Goal: Find specific page/section: Find specific page/section

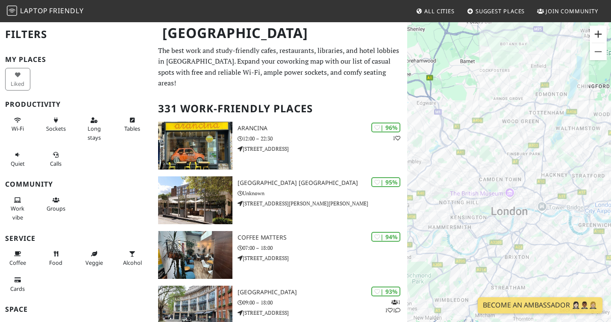
click at [599, 34] on button "Zoom in" at bounding box center [598, 34] width 17 height 17
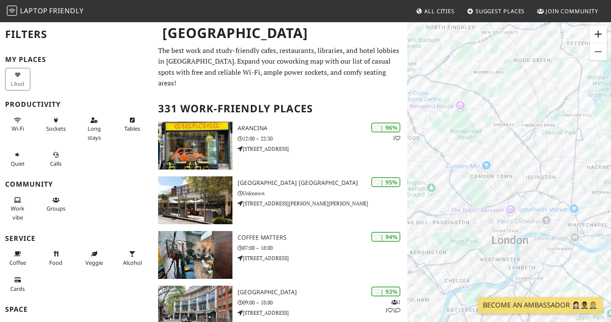
click at [599, 34] on button "Zoom in" at bounding box center [598, 34] width 17 height 17
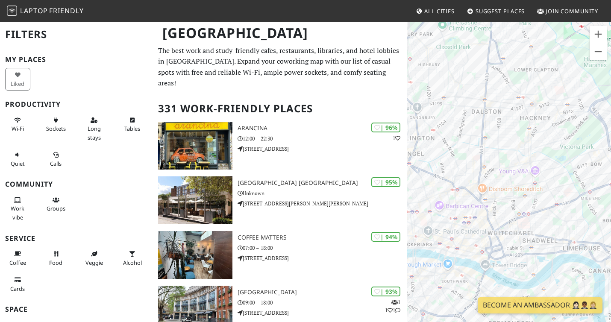
drag, startPoint x: 589, startPoint y: 210, endPoint x: 433, endPoint y: 177, distance: 159.9
click at [433, 177] on div "To navigate, press the arrow keys." at bounding box center [510, 182] width 204 height 322
click at [600, 32] on button "Zoom in" at bounding box center [598, 34] width 17 height 17
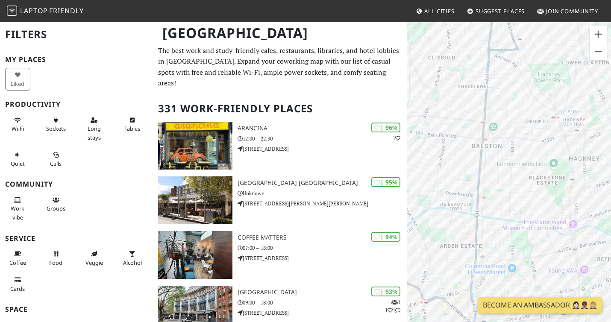
drag, startPoint x: 464, startPoint y: 69, endPoint x: 489, endPoint y: 173, distance: 106.3
click at [489, 173] on div "To navigate, press the arrow keys." at bounding box center [510, 182] width 204 height 322
click at [600, 30] on button "Zoom in" at bounding box center [598, 34] width 17 height 17
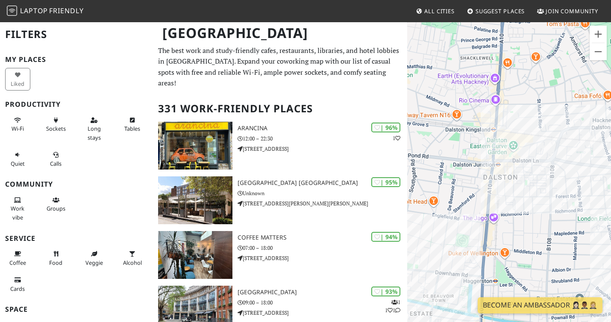
drag, startPoint x: 496, startPoint y: 94, endPoint x: 533, endPoint y: 163, distance: 78.8
click at [533, 163] on div "To navigate, press the arrow keys." at bounding box center [510, 182] width 204 height 322
click at [601, 32] on button "Zoom in" at bounding box center [598, 34] width 17 height 17
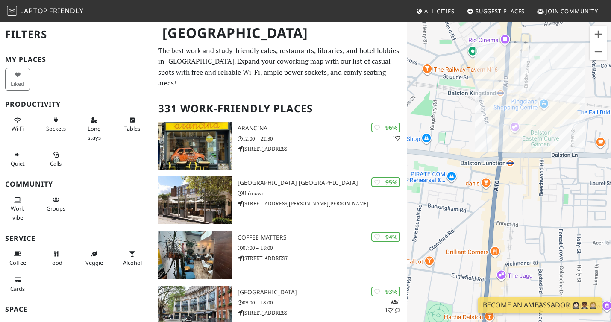
drag, startPoint x: 502, startPoint y: 129, endPoint x: 527, endPoint y: 147, distance: 31.2
click at [527, 147] on div "To navigate, press the arrow keys." at bounding box center [510, 182] width 204 height 322
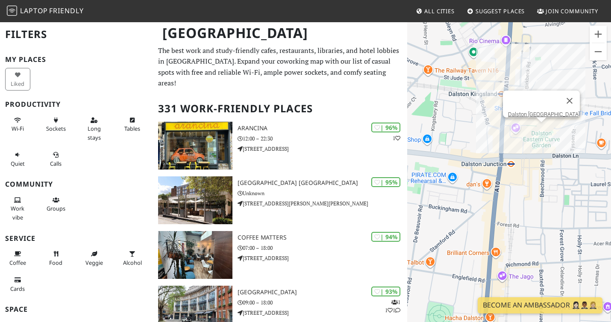
click at [541, 127] on div "To navigate, press the arrow keys. Dalston Eastern Curve Garden" at bounding box center [510, 182] width 204 height 322
click at [535, 111] on link "Dalston [GEOGRAPHIC_DATA]" at bounding box center [544, 114] width 72 height 6
